Goal: Find specific page/section: Find specific page/section

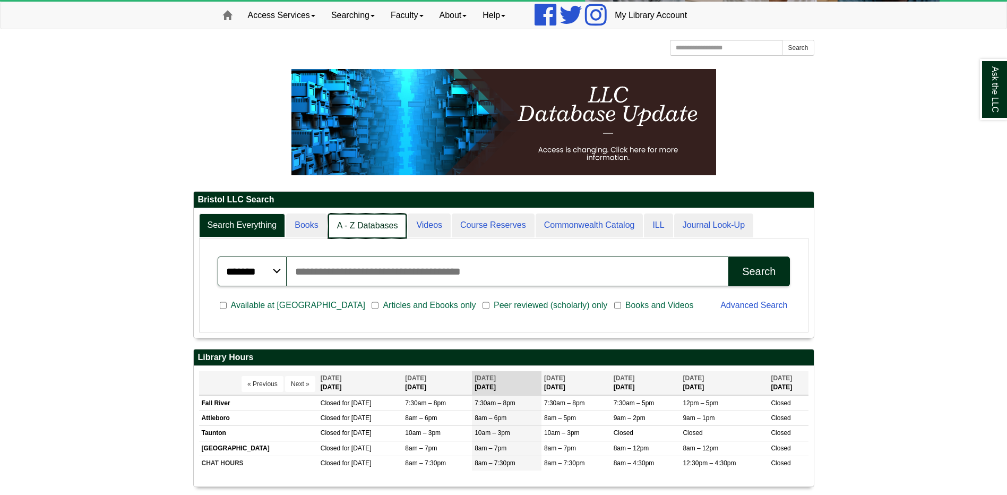
scroll to position [129, 620]
click at [310, 224] on link "Books" at bounding box center [306, 225] width 41 height 25
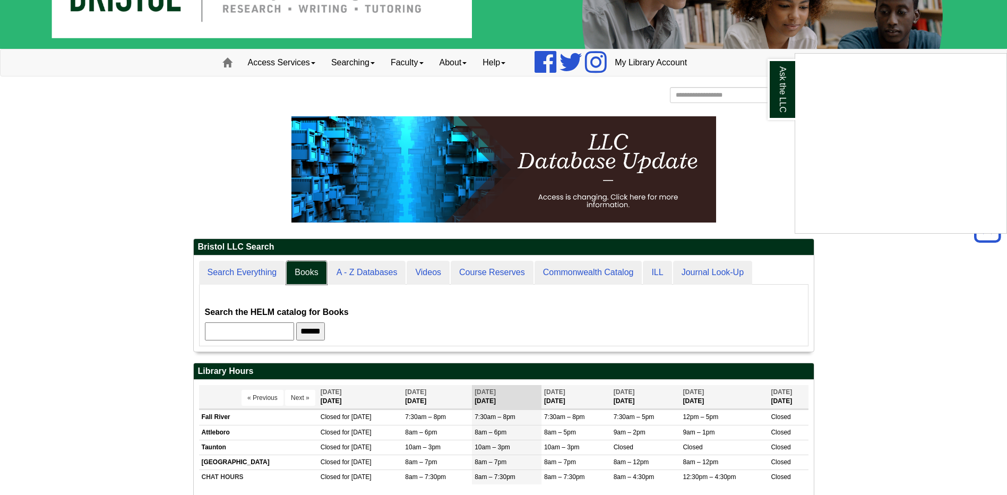
scroll to position [0, 0]
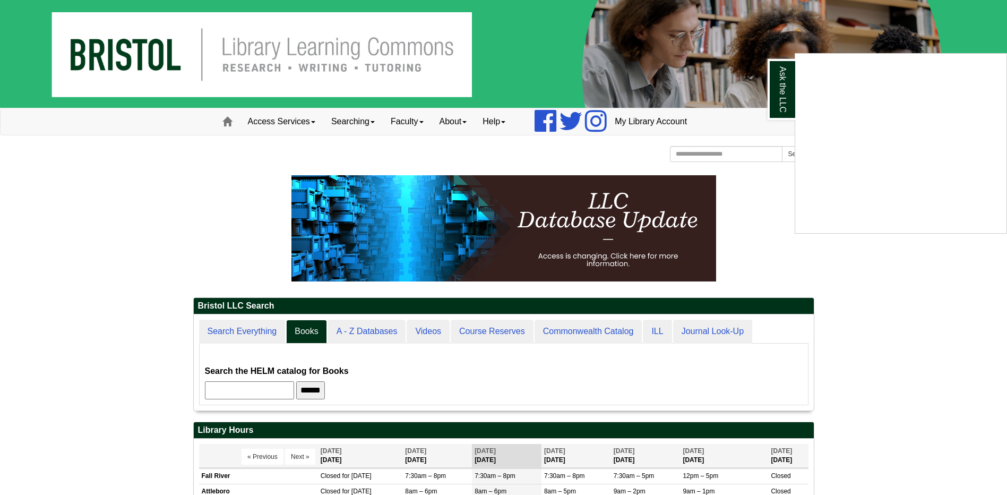
click at [699, 152] on div "Ask the LLC" at bounding box center [503, 247] width 1007 height 495
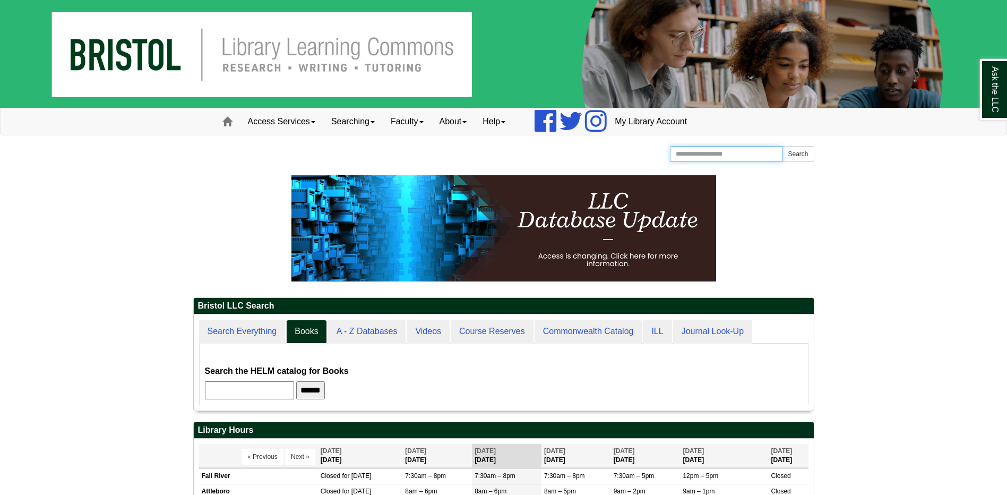
click at [699, 152] on input "Search the Website" at bounding box center [726, 154] width 113 height 16
type input "*********"
click at [782, 146] on button "Search" at bounding box center [798, 154] width 32 height 16
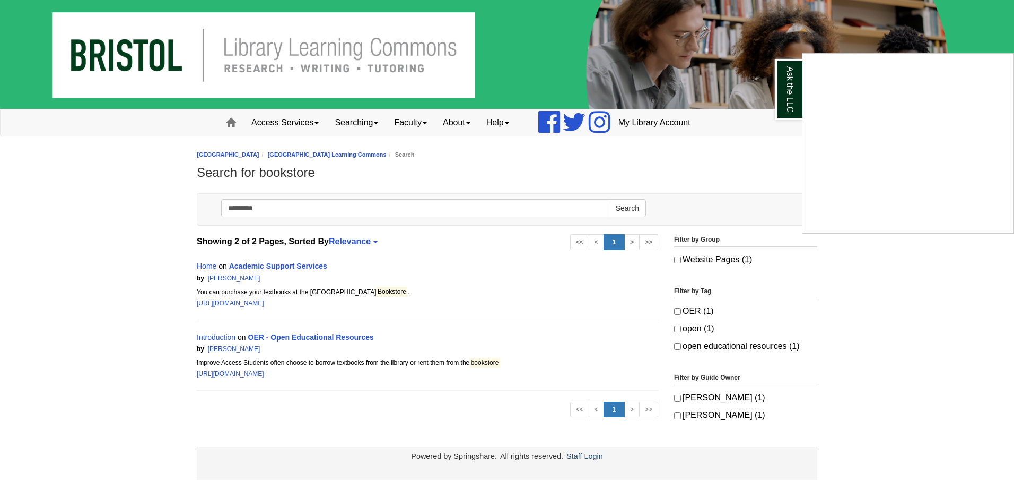
click at [310, 335] on div "Ask the LLC" at bounding box center [507, 247] width 1014 height 495
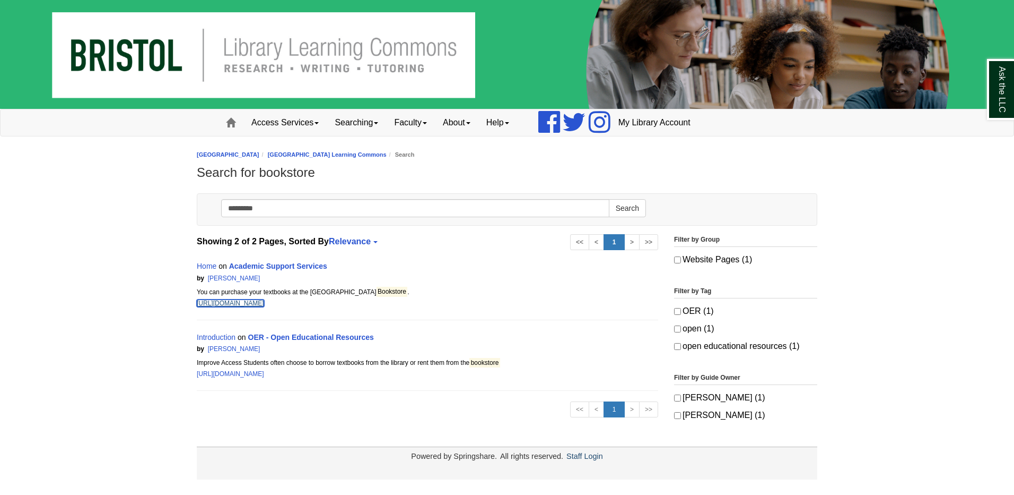
click at [261, 303] on link "[URL][DOMAIN_NAME]" at bounding box center [230, 302] width 67 height 7
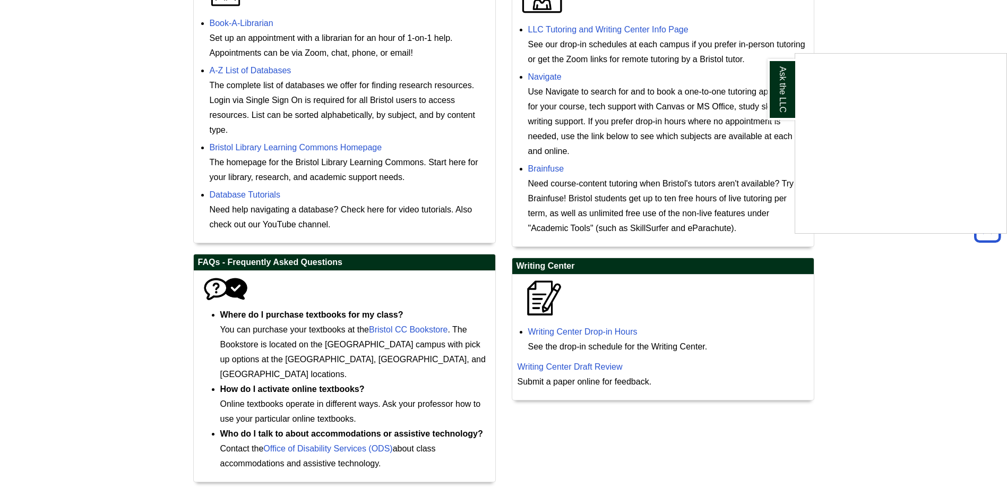
scroll to position [415, 0]
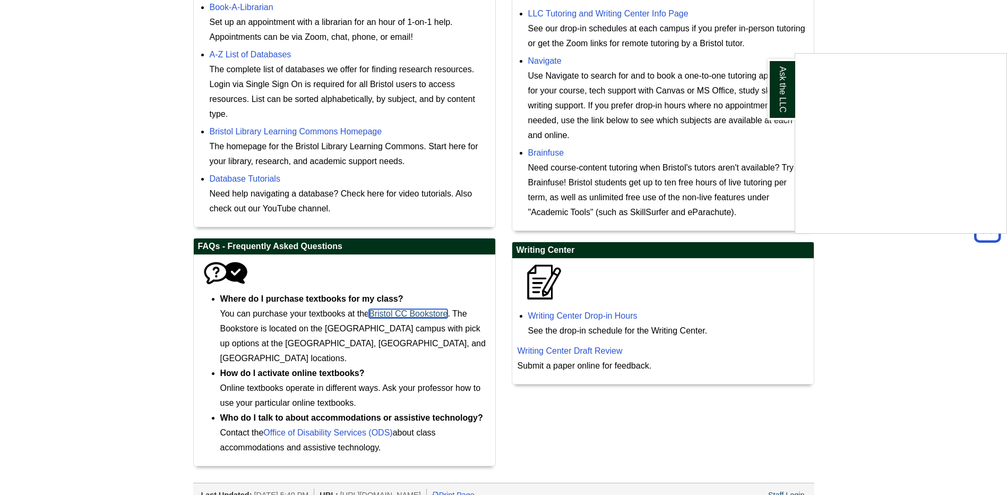
click at [411, 313] on link "Bristol CC Bookstore" at bounding box center [408, 313] width 79 height 9
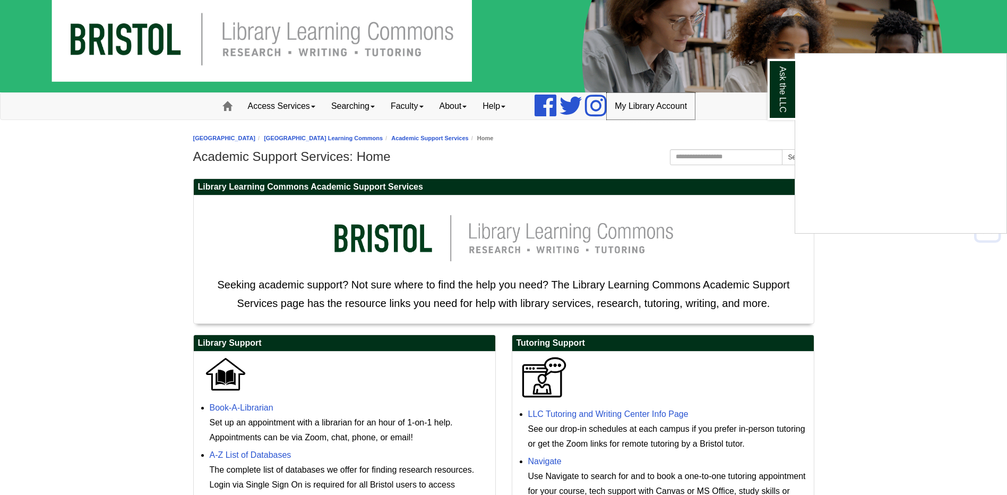
scroll to position [0, 0]
